Goal: Task Accomplishment & Management: Manage account settings

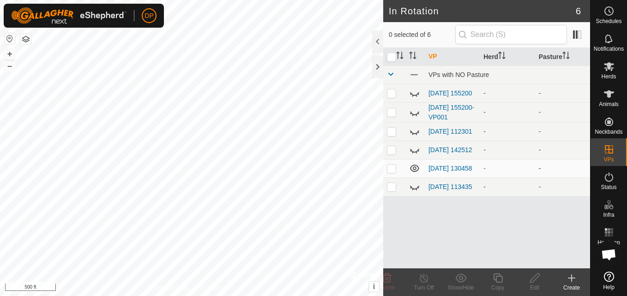
scroll to position [960, 0]
click at [613, 92] on icon at bounding box center [609, 93] width 10 height 7
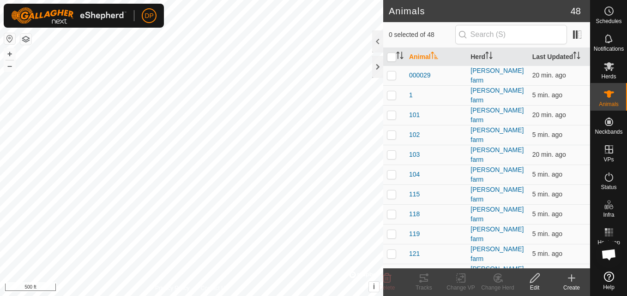
scroll to position [960, 0]
click at [389, 230] on p-checkbox at bounding box center [391, 233] width 9 height 7
click at [428, 282] on icon at bounding box center [423, 278] width 11 height 11
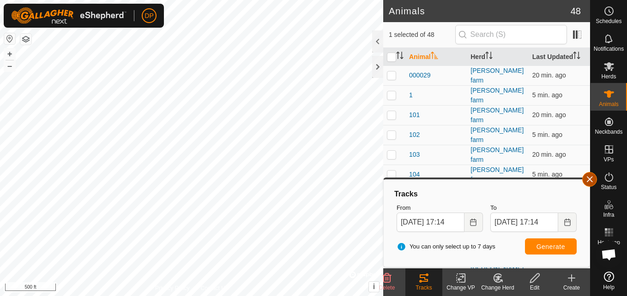
click at [583, 176] on button "button" at bounding box center [589, 179] width 15 height 15
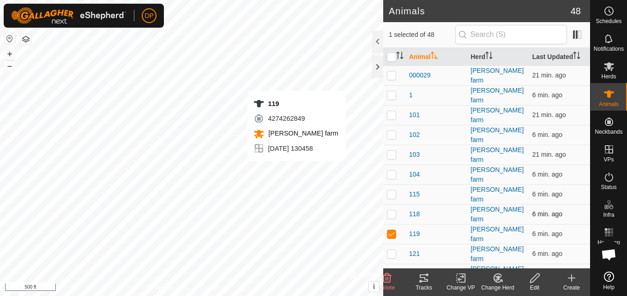
checkbox input "false"
click at [423, 274] on icon at bounding box center [423, 278] width 11 height 11
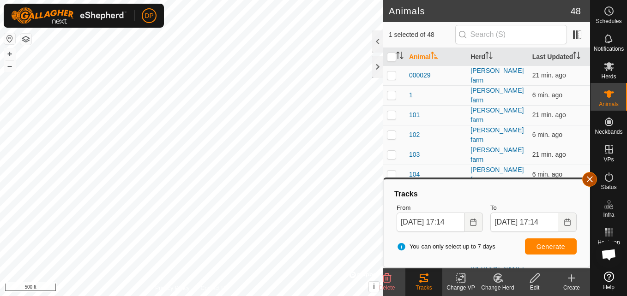
click at [590, 177] on button "button" at bounding box center [589, 179] width 15 height 15
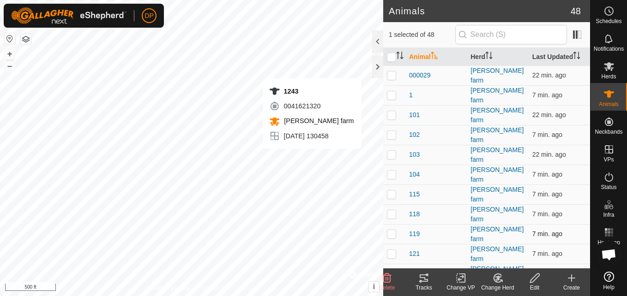
checkbox input "false"
click at [420, 281] on icon at bounding box center [420, 281] width 3 height 3
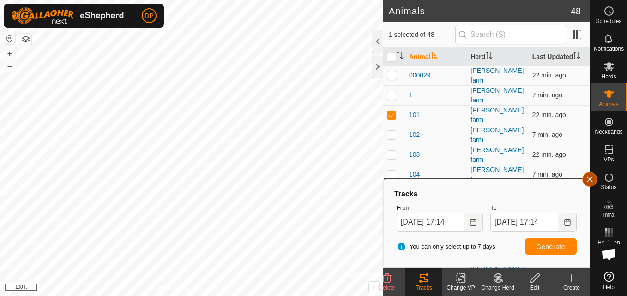
click at [586, 180] on button "button" at bounding box center [589, 179] width 15 height 15
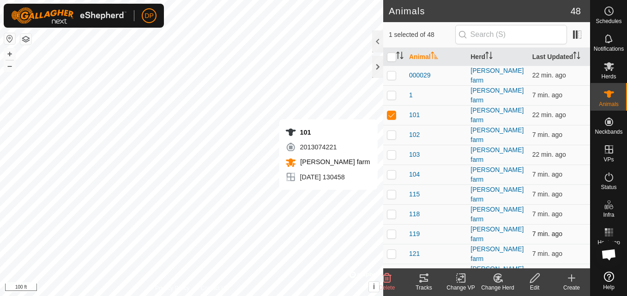
checkbox input "false"
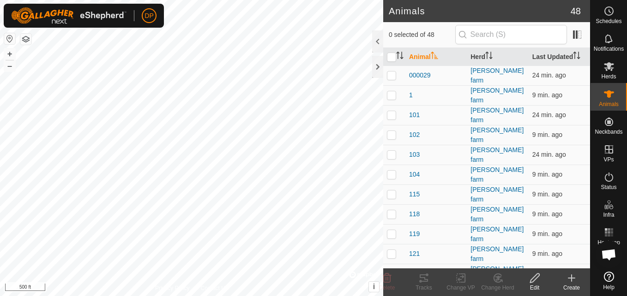
scroll to position [960, 0]
click at [388, 99] on div "Animals 48 0 selected of 48 Animal Herd Last Updated 000029 payne farm 24 min. …" at bounding box center [295, 148] width 590 height 296
